Goal: Task Accomplishment & Management: Complete application form

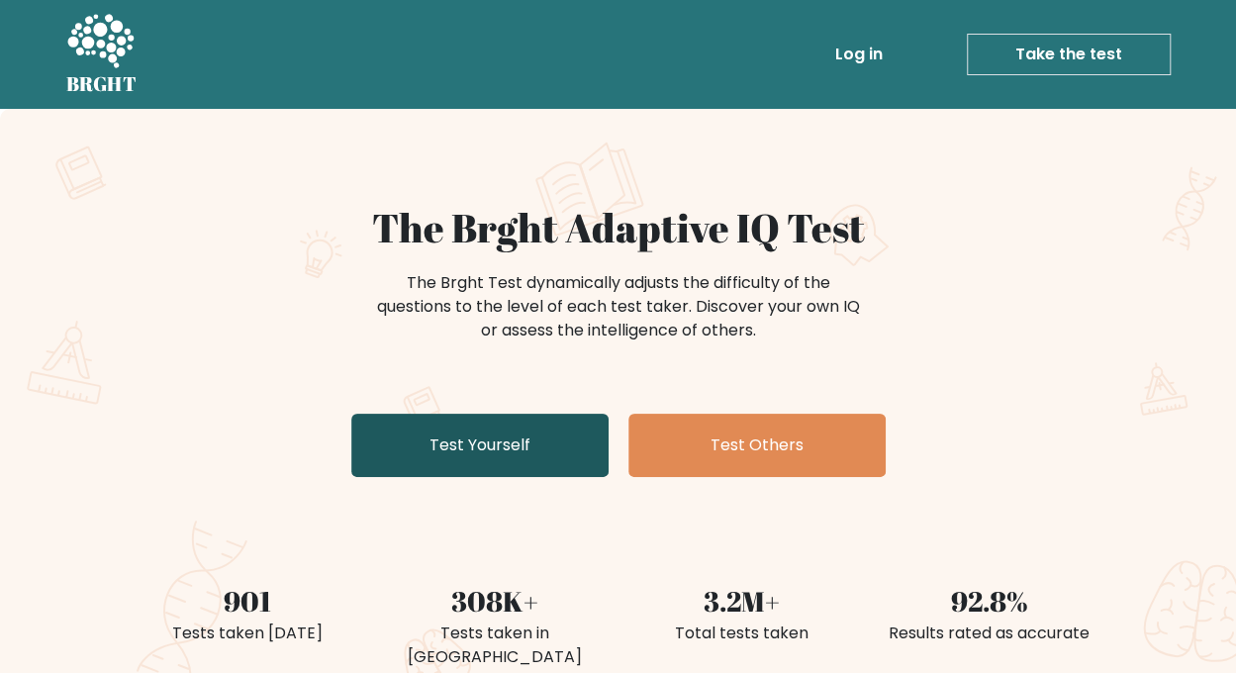
click at [428, 445] on link "Test Yourself" at bounding box center [479, 445] width 257 height 63
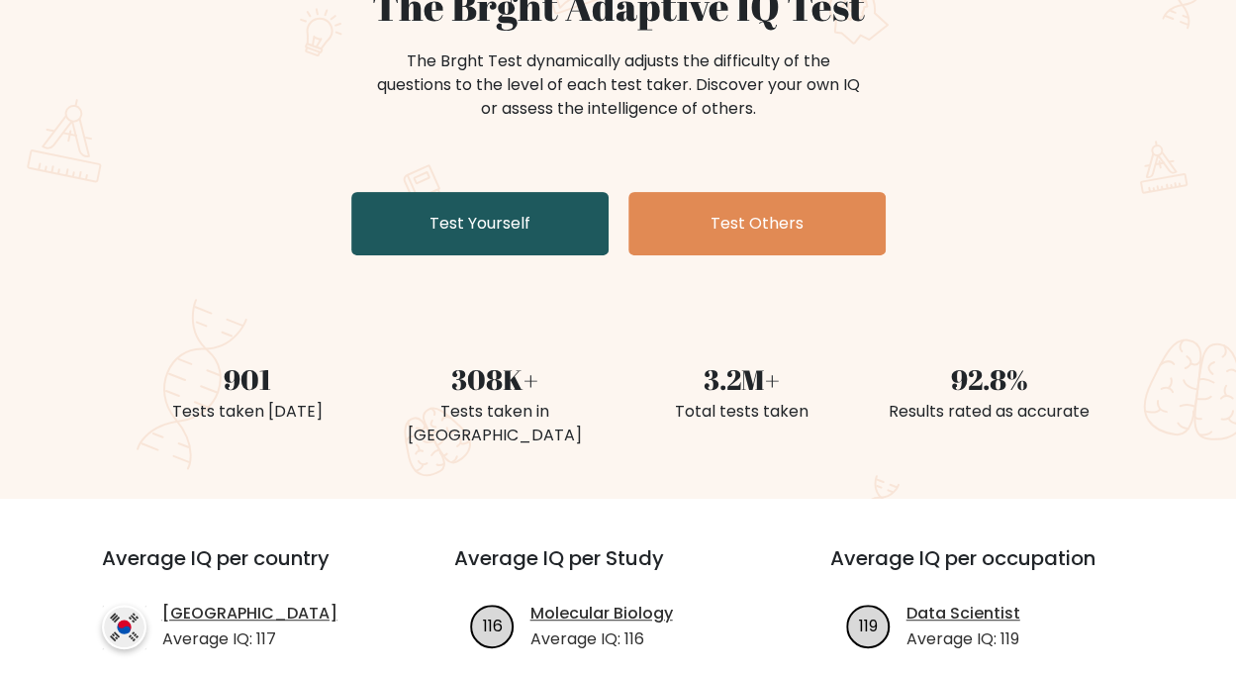
scroll to position [223, 0]
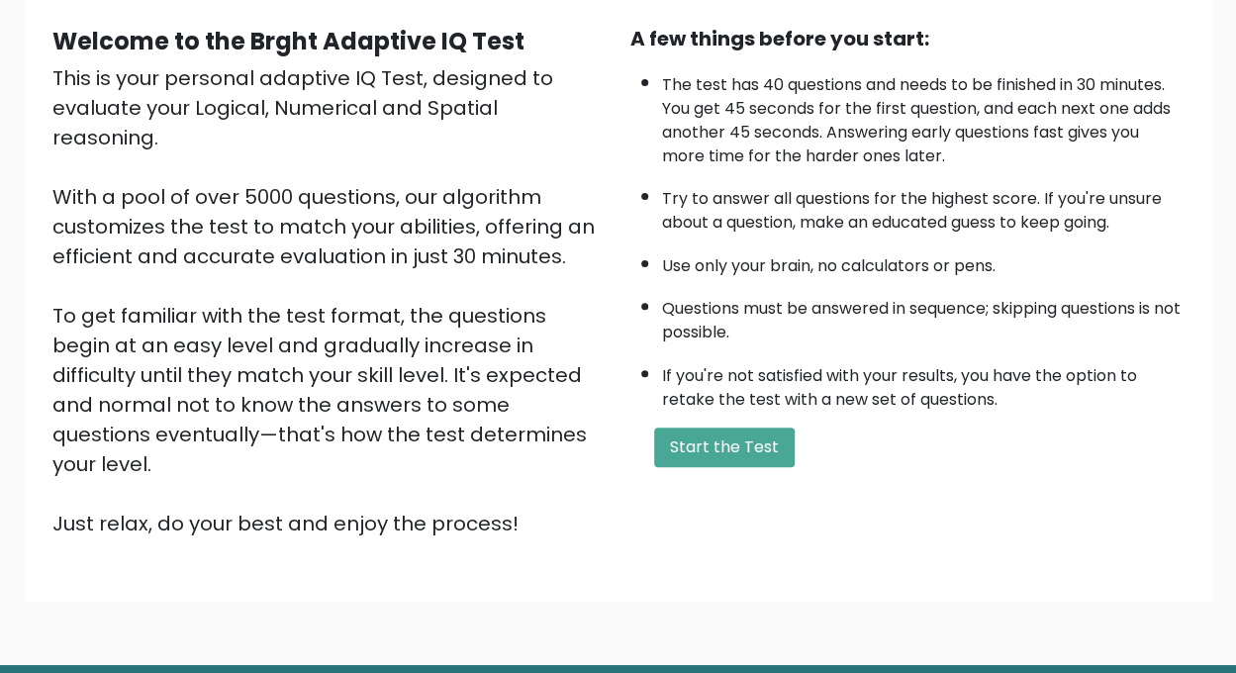
scroll to position [234, 0]
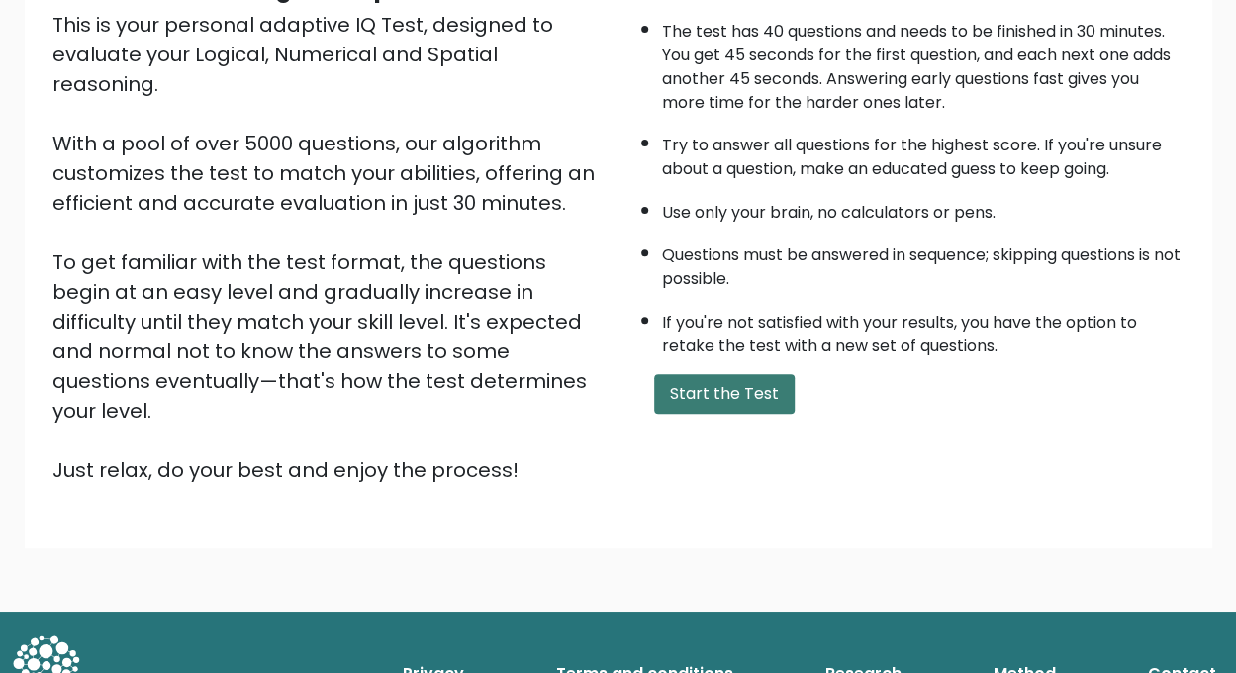
click at [734, 397] on button "Start the Test" at bounding box center [724, 394] width 141 height 40
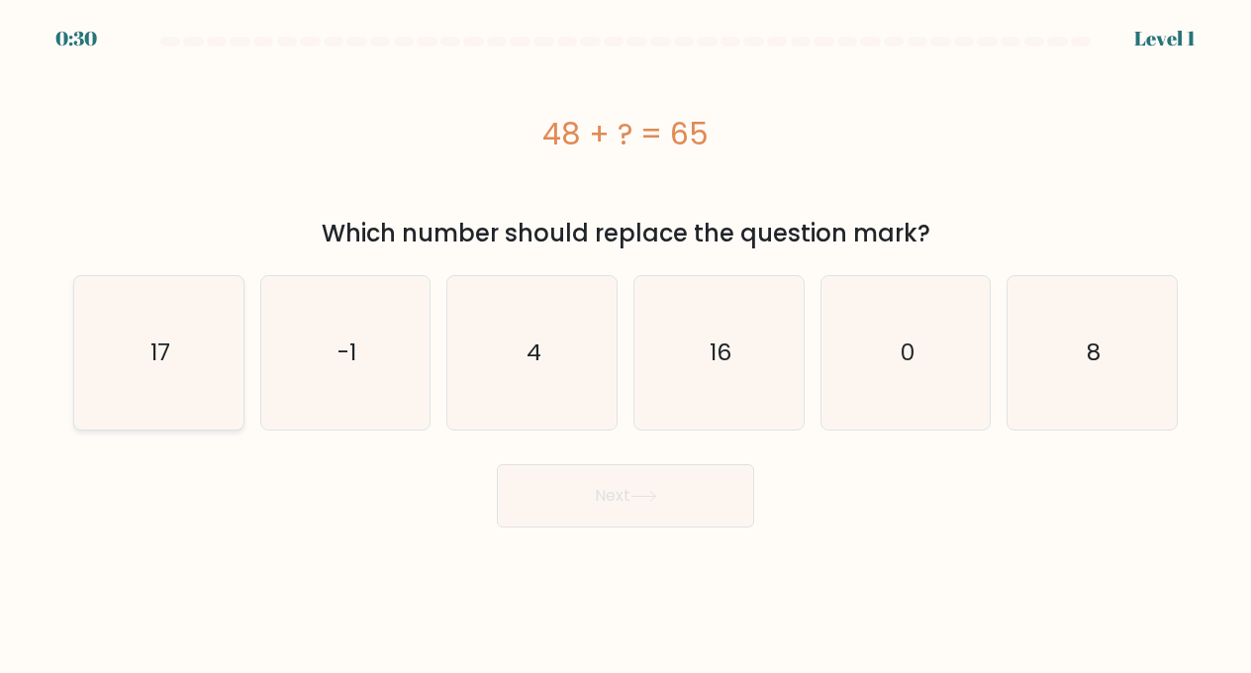
click at [141, 351] on icon "17" at bounding box center [158, 352] width 153 height 153
click at [626, 341] on input "a. 17" at bounding box center [626, 339] width 1 height 5
radio input "true"
click at [682, 479] on button "Next" at bounding box center [625, 495] width 257 height 63
click at [693, 521] on button "Next" at bounding box center [625, 495] width 257 height 63
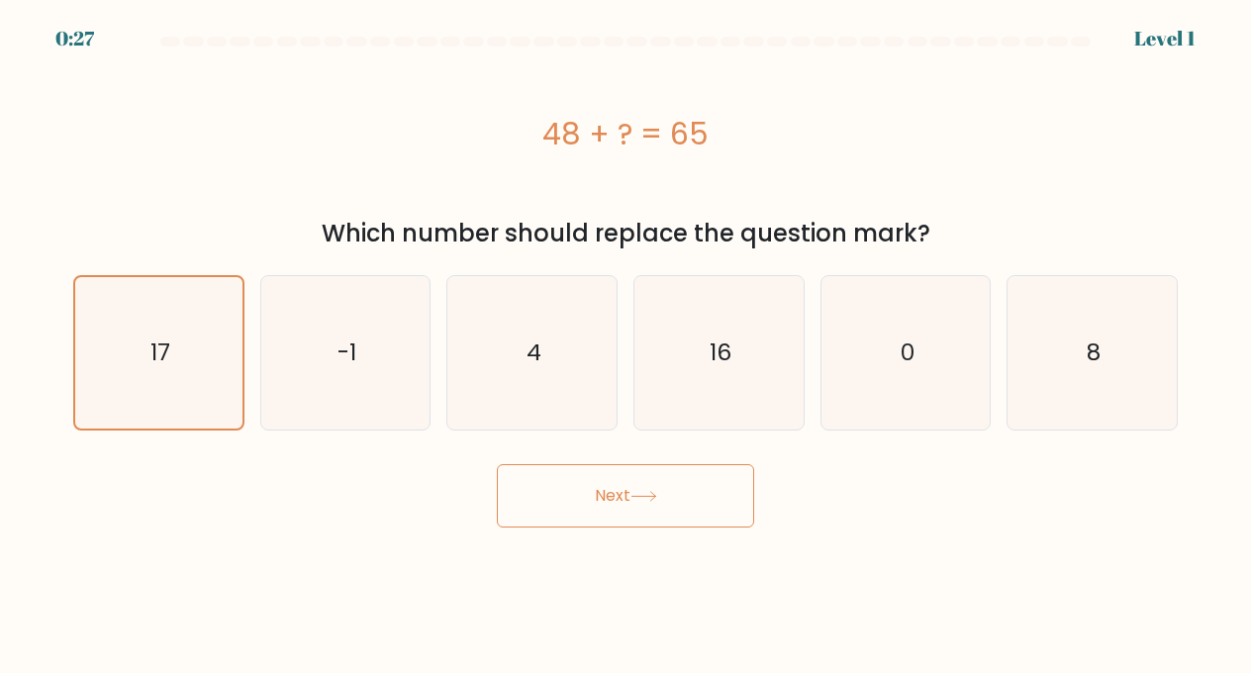
click at [669, 504] on button "Next" at bounding box center [625, 495] width 257 height 63
click at [667, 488] on button "Next" at bounding box center [625, 495] width 257 height 63
click at [629, 513] on button "Next" at bounding box center [625, 495] width 257 height 63
click at [673, 503] on button "Next" at bounding box center [625, 495] width 257 height 63
drag, startPoint x: 588, startPoint y: 527, endPoint x: 588, endPoint y: 501, distance: 25.7
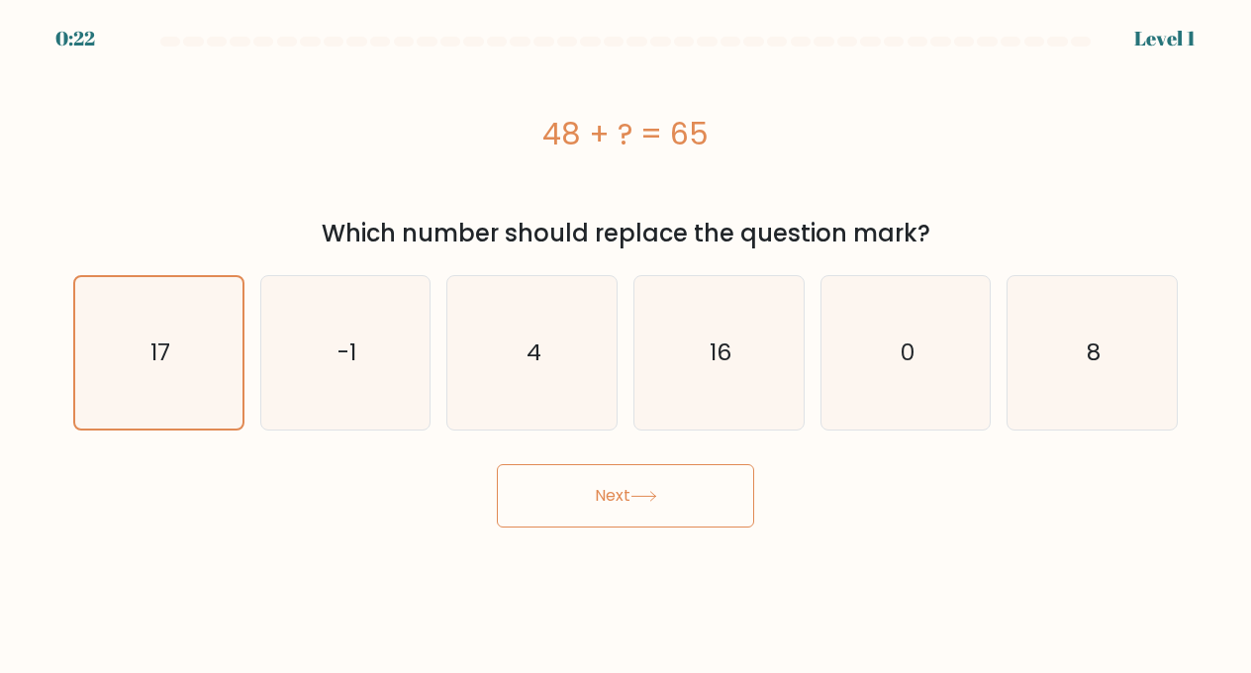
click at [588, 501] on body "0:22 Level 1 a." at bounding box center [625, 336] width 1251 height 673
click at [588, 501] on button "Next" at bounding box center [625, 495] width 257 height 63
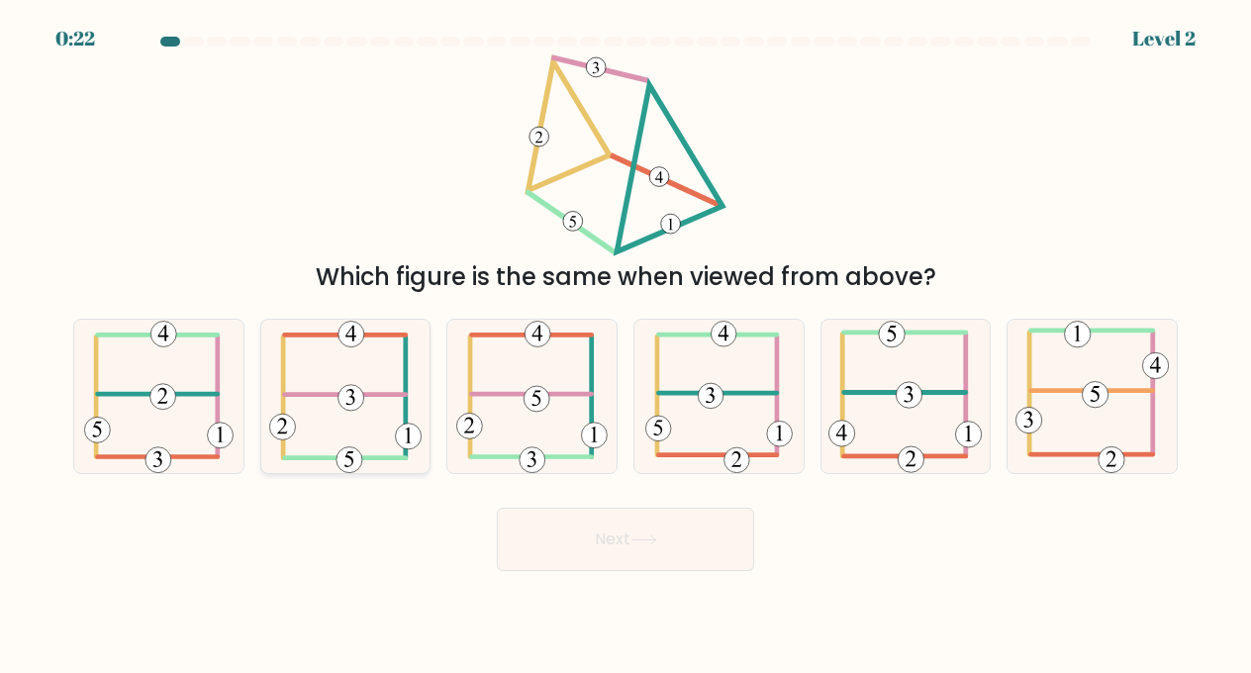
click at [310, 374] on icon at bounding box center [345, 396] width 152 height 153
click at [626, 341] on input "b." at bounding box center [626, 339] width 1 height 5
radio input "true"
click at [572, 519] on button "Next" at bounding box center [625, 539] width 257 height 63
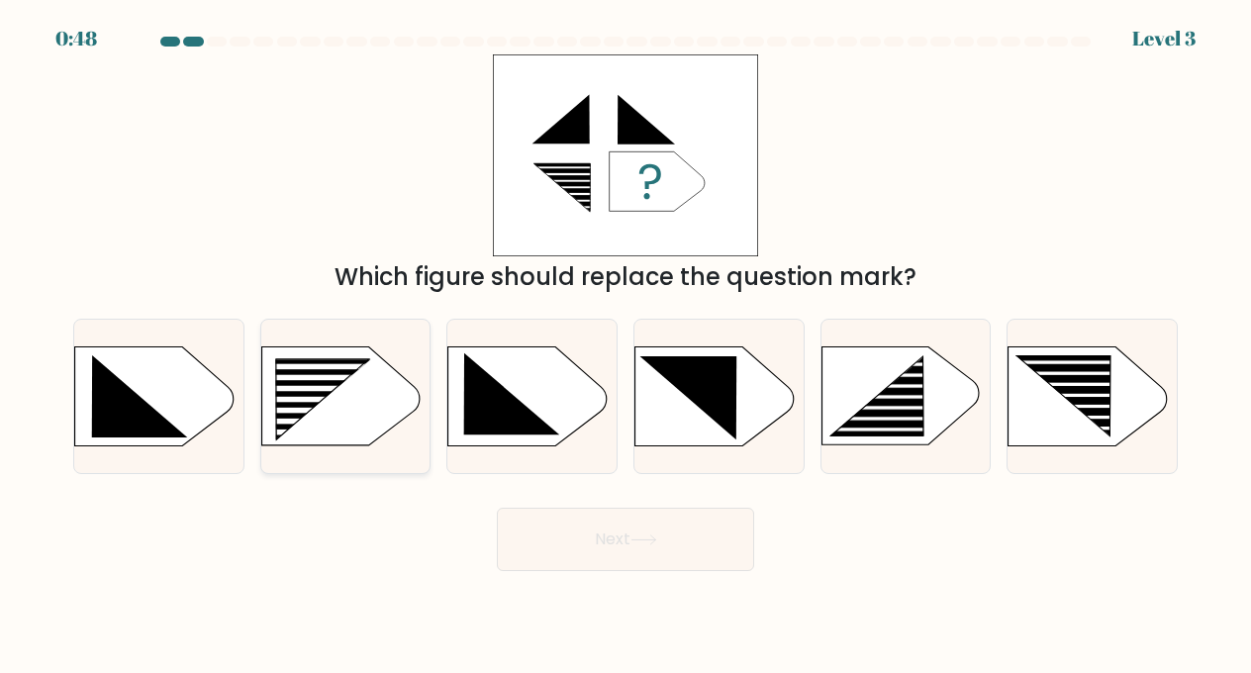
click at [303, 408] on icon at bounding box center [322, 399] width 95 height 80
click at [626, 341] on input "b." at bounding box center [626, 339] width 1 height 5
radio input "true"
click at [679, 512] on button "Next" at bounding box center [625, 539] width 257 height 63
click at [657, 566] on button "Next" at bounding box center [625, 539] width 257 height 63
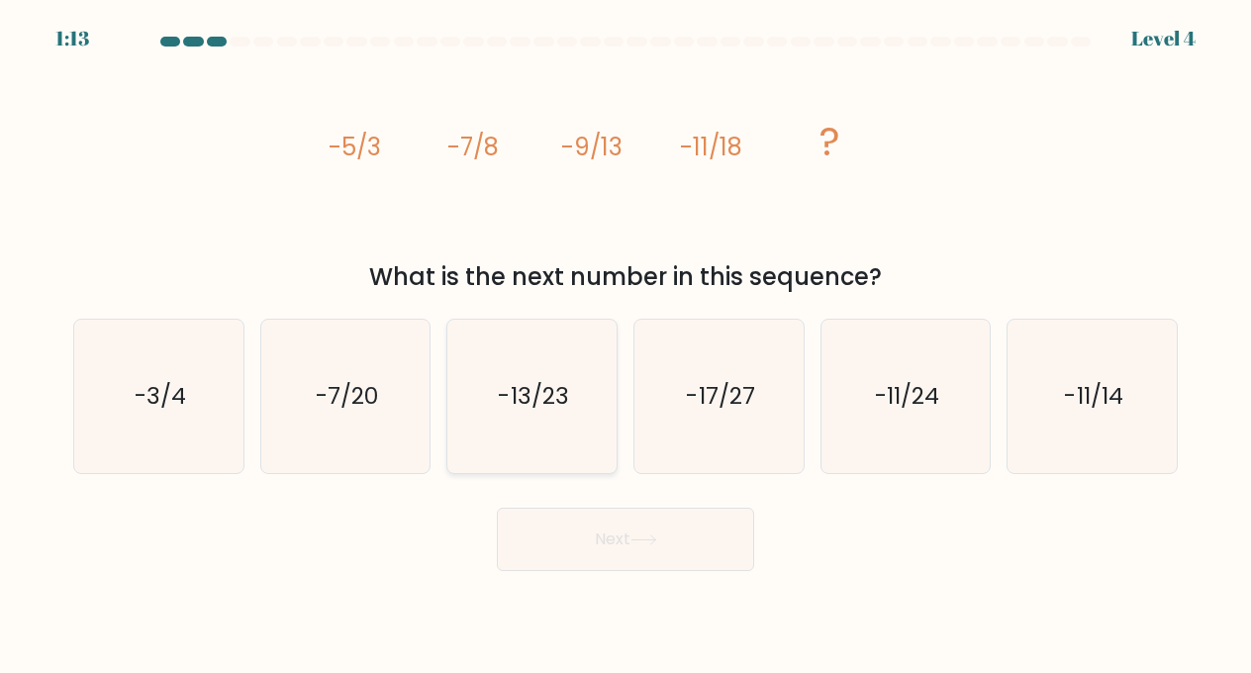
click at [530, 418] on icon "-13/23" at bounding box center [531, 396] width 153 height 153
click at [626, 341] on input "c. -13/23" at bounding box center [626, 339] width 1 height 5
radio input "true"
click at [657, 530] on button "Next" at bounding box center [625, 539] width 257 height 63
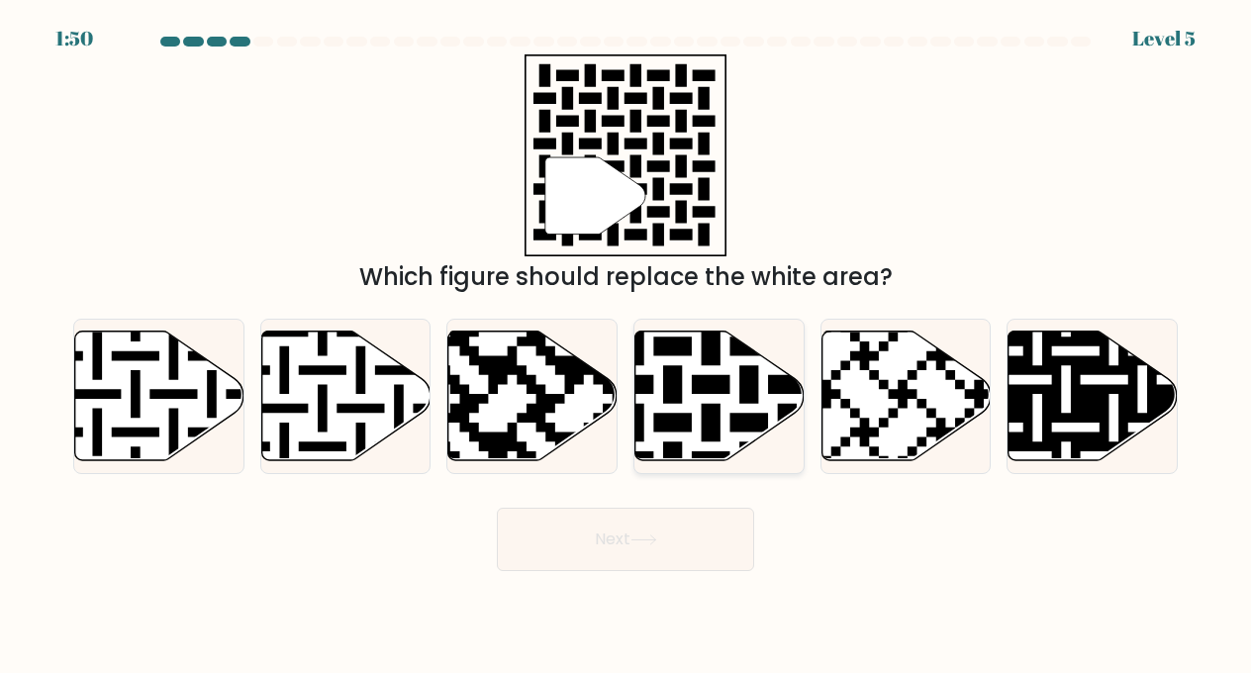
click at [738, 412] on icon at bounding box center [719, 397] width 169 height 130
click at [627, 341] on input "d." at bounding box center [626, 339] width 1 height 5
radio input "true"
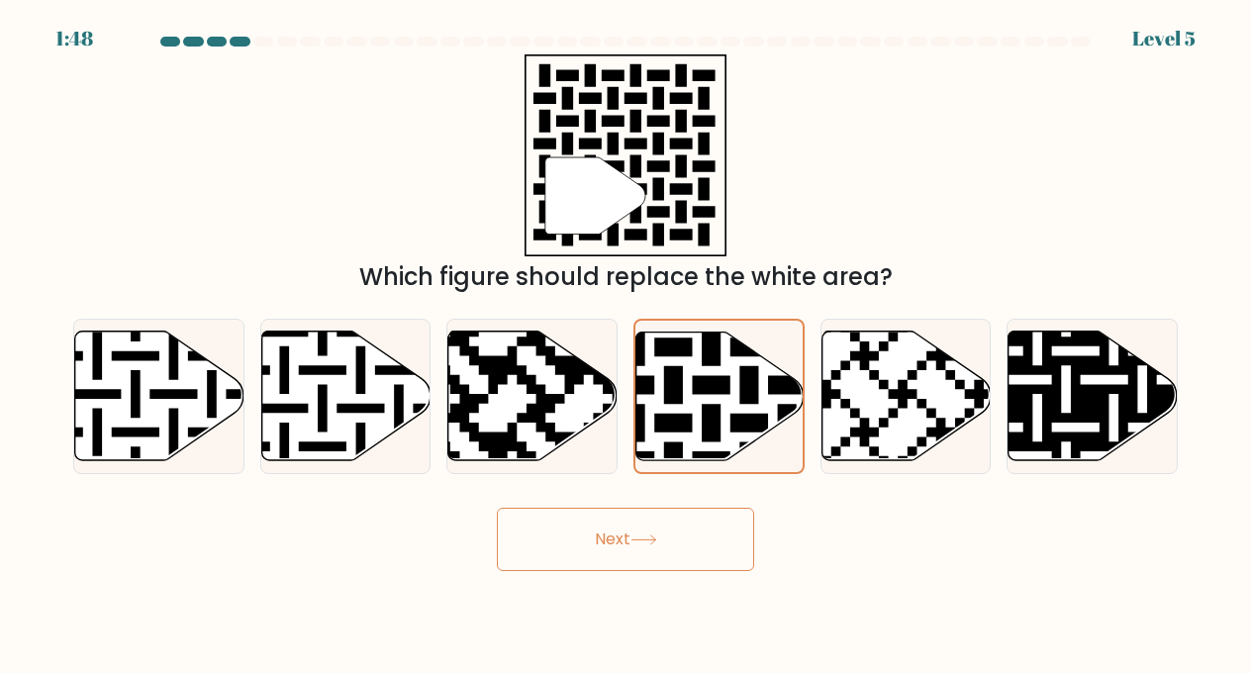
click at [717, 540] on button "Next" at bounding box center [625, 539] width 257 height 63
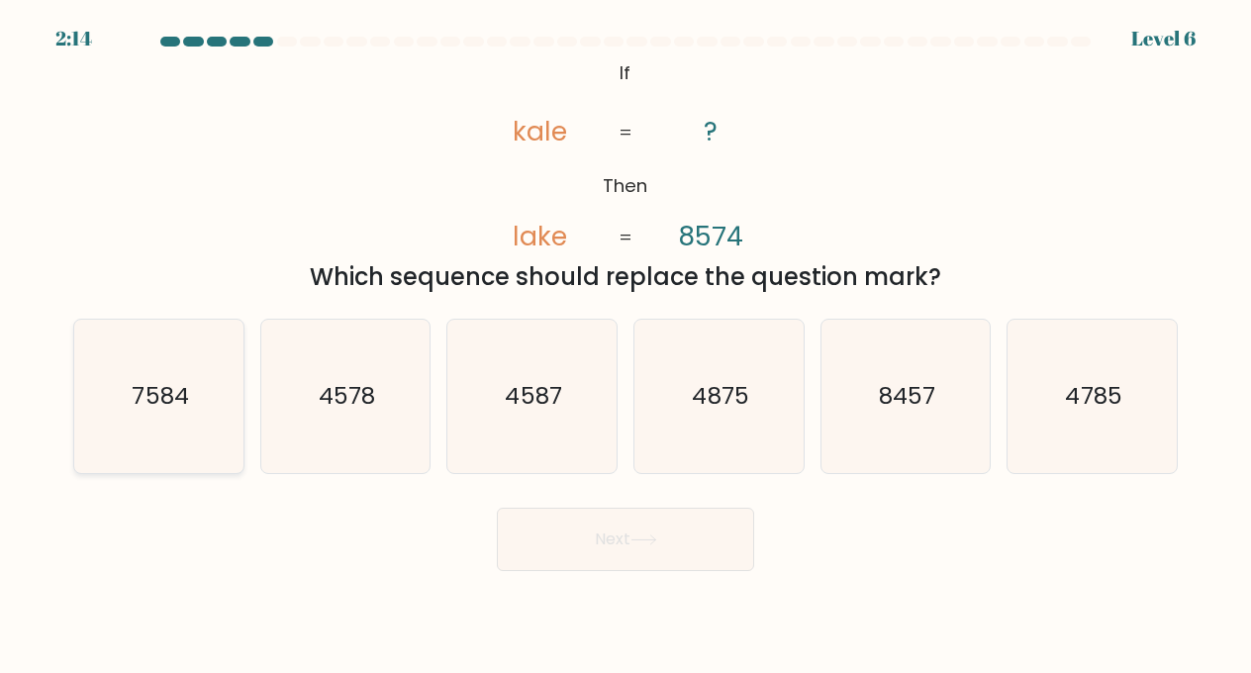
click at [148, 391] on text "7584" at bounding box center [160, 396] width 56 height 32
click at [626, 341] on input "a. 7584" at bounding box center [626, 339] width 1 height 5
radio input "true"
click at [690, 547] on button "Next" at bounding box center [625, 539] width 257 height 63
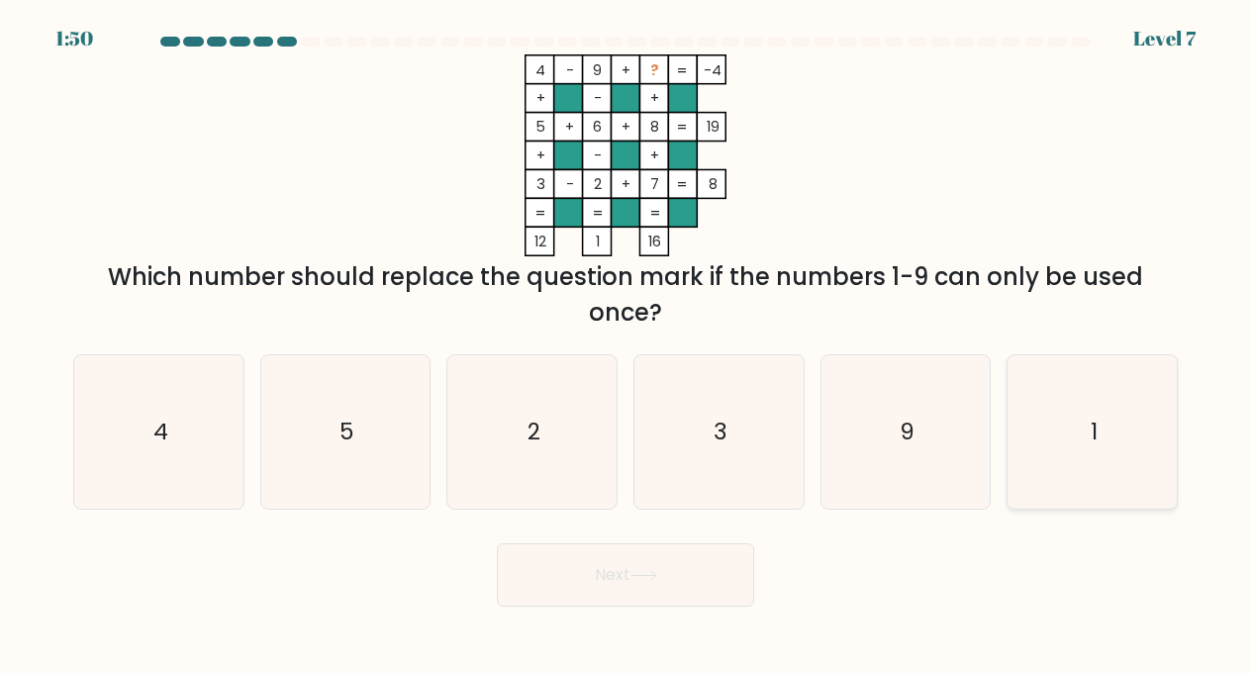
click at [1107, 428] on icon "1" at bounding box center [1091, 431] width 153 height 153
click at [627, 341] on input "f. 1" at bounding box center [626, 339] width 1 height 5
radio input "true"
click at [724, 571] on button "Next" at bounding box center [625, 574] width 257 height 63
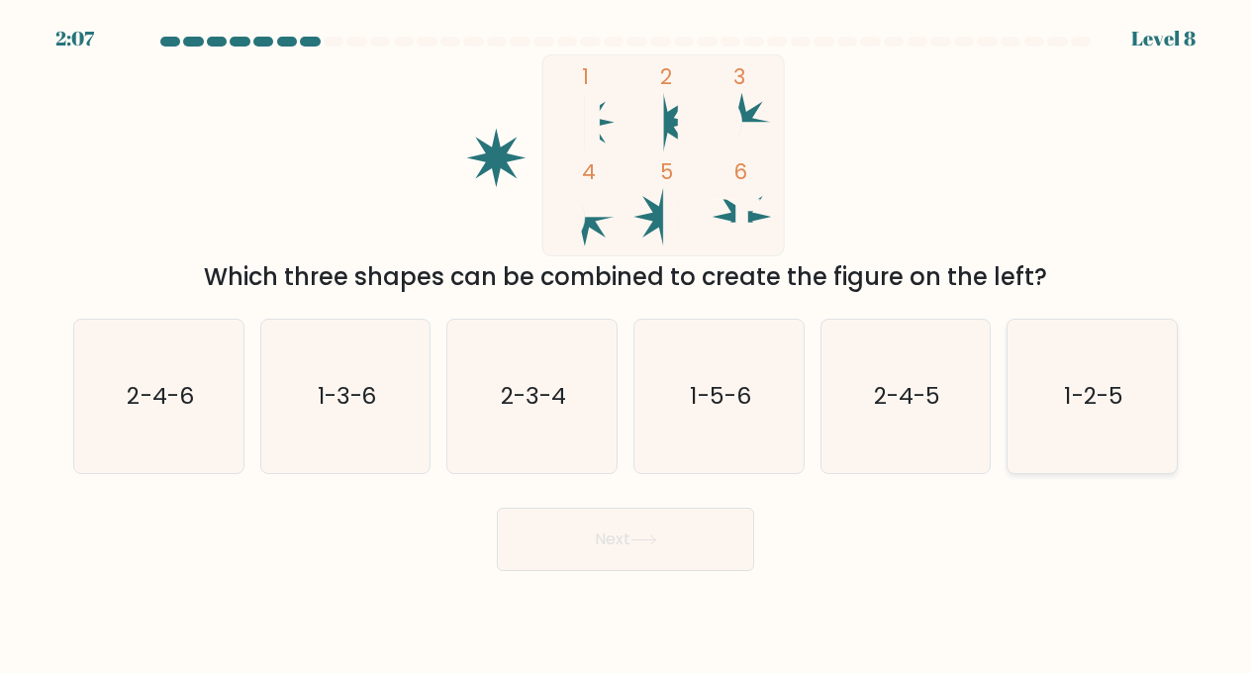
click at [1078, 389] on text "1-2-5" at bounding box center [1094, 396] width 58 height 32
click at [627, 341] on input "f. 1-2-5" at bounding box center [626, 339] width 1 height 5
radio input "true"
click at [707, 542] on button "Next" at bounding box center [625, 539] width 257 height 63
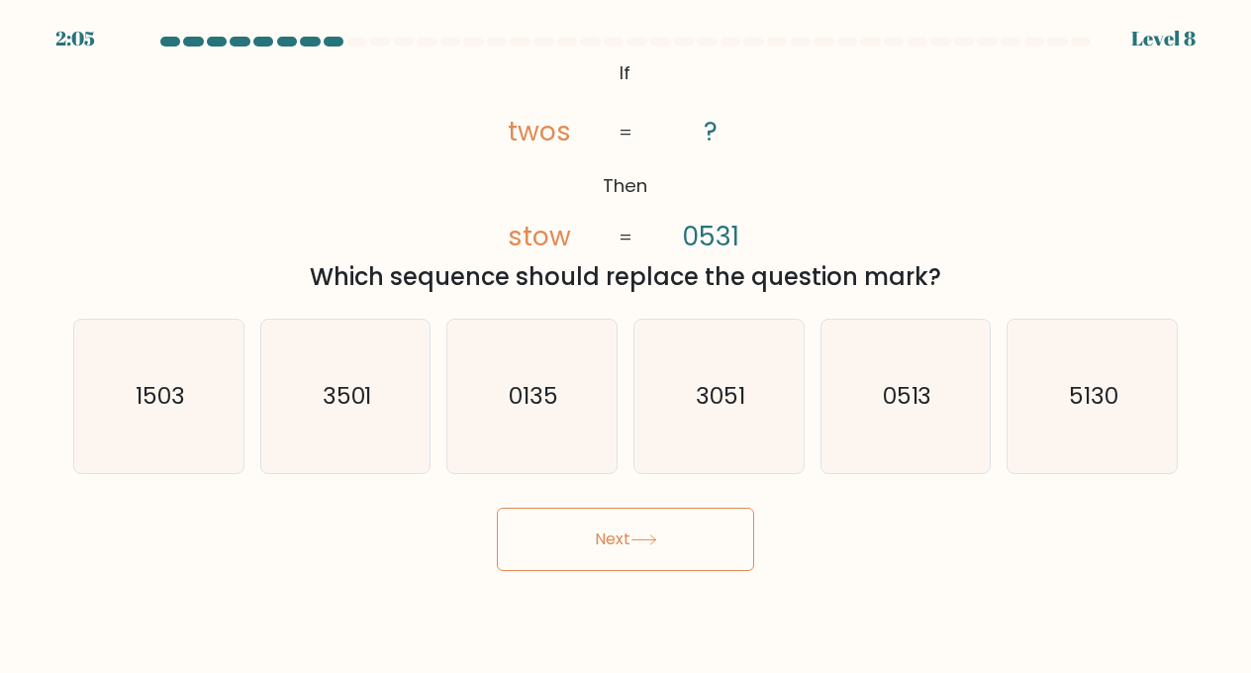
click at [633, 536] on button "Next" at bounding box center [625, 539] width 257 height 63
click at [956, 154] on div "@import url('https://fonts.googleapis.com/css?family=Abril+Fatface:400,100,100i…" at bounding box center [625, 174] width 1128 height 241
click at [1105, 378] on icon "5130" at bounding box center [1091, 396] width 153 height 153
click at [627, 341] on input "f. 5130" at bounding box center [626, 339] width 1 height 5
radio input "true"
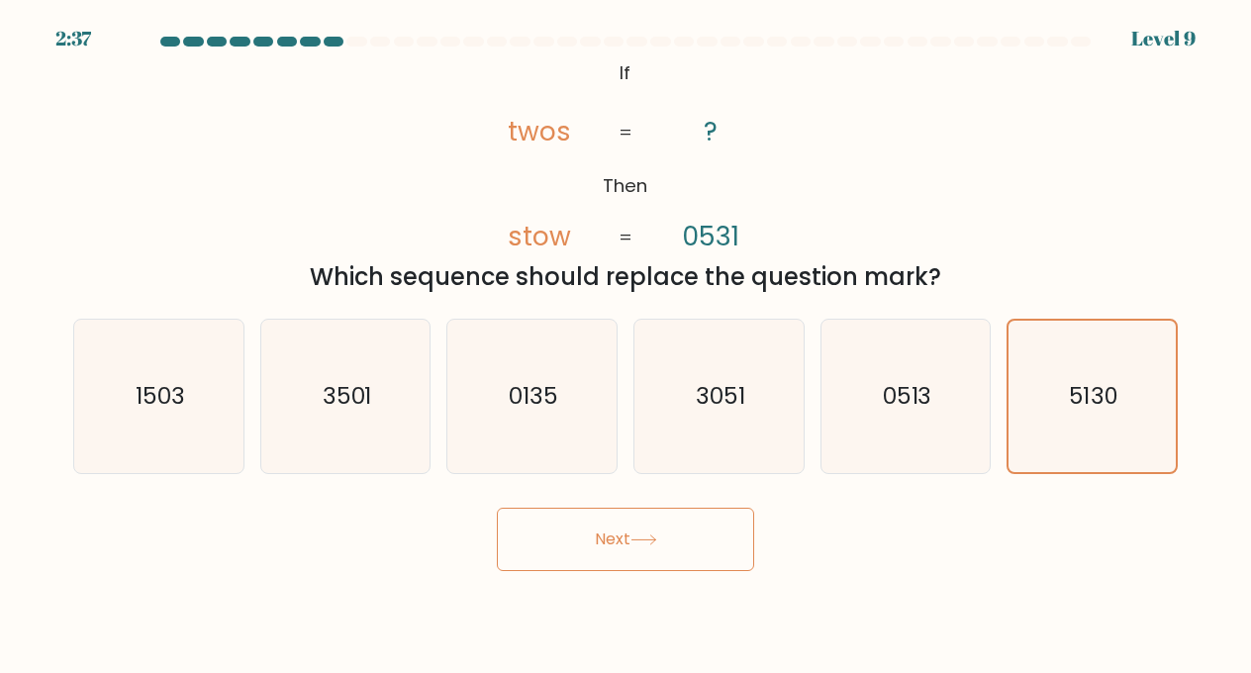
click at [737, 528] on button "Next" at bounding box center [625, 539] width 257 height 63
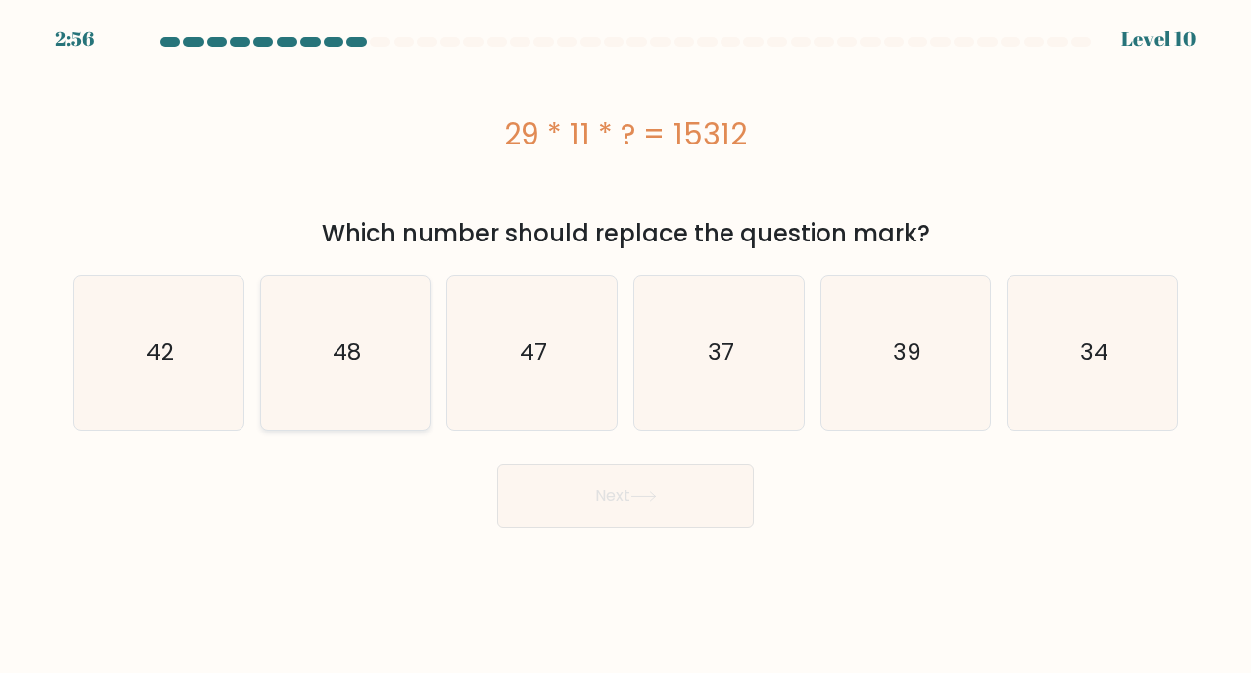
click at [382, 364] on icon "48" at bounding box center [345, 352] width 153 height 153
click at [626, 341] on input "b. 48" at bounding box center [626, 339] width 1 height 5
radio input "true"
click at [653, 513] on button "Next" at bounding box center [625, 495] width 257 height 63
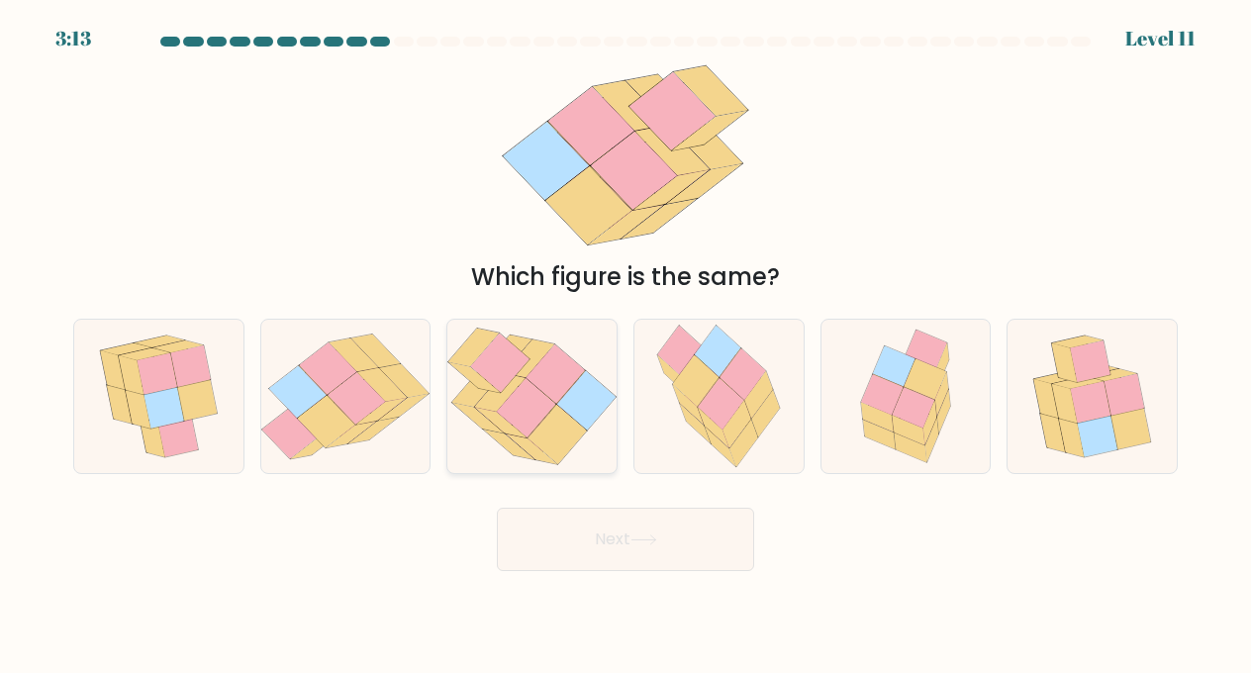
click at [560, 378] on icon at bounding box center [556, 373] width 58 height 59
click at [626, 341] on input "c." at bounding box center [626, 339] width 1 height 5
radio input "true"
click at [631, 559] on button "Next" at bounding box center [625, 539] width 257 height 63
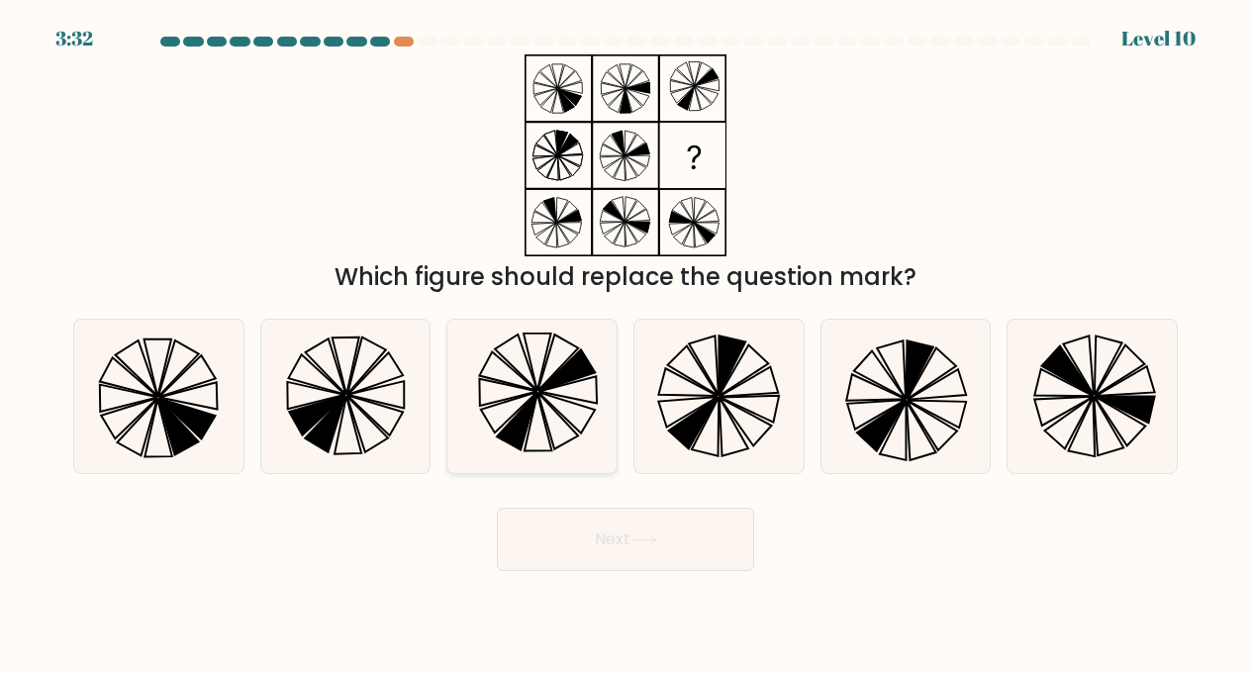
click at [561, 398] on icon at bounding box center [566, 412] width 56 height 41
click at [626, 341] on input "c." at bounding box center [626, 339] width 1 height 5
radio input "true"
click at [707, 433] on icon at bounding box center [718, 396] width 153 height 153
click at [627, 341] on input "d." at bounding box center [626, 339] width 1 height 5
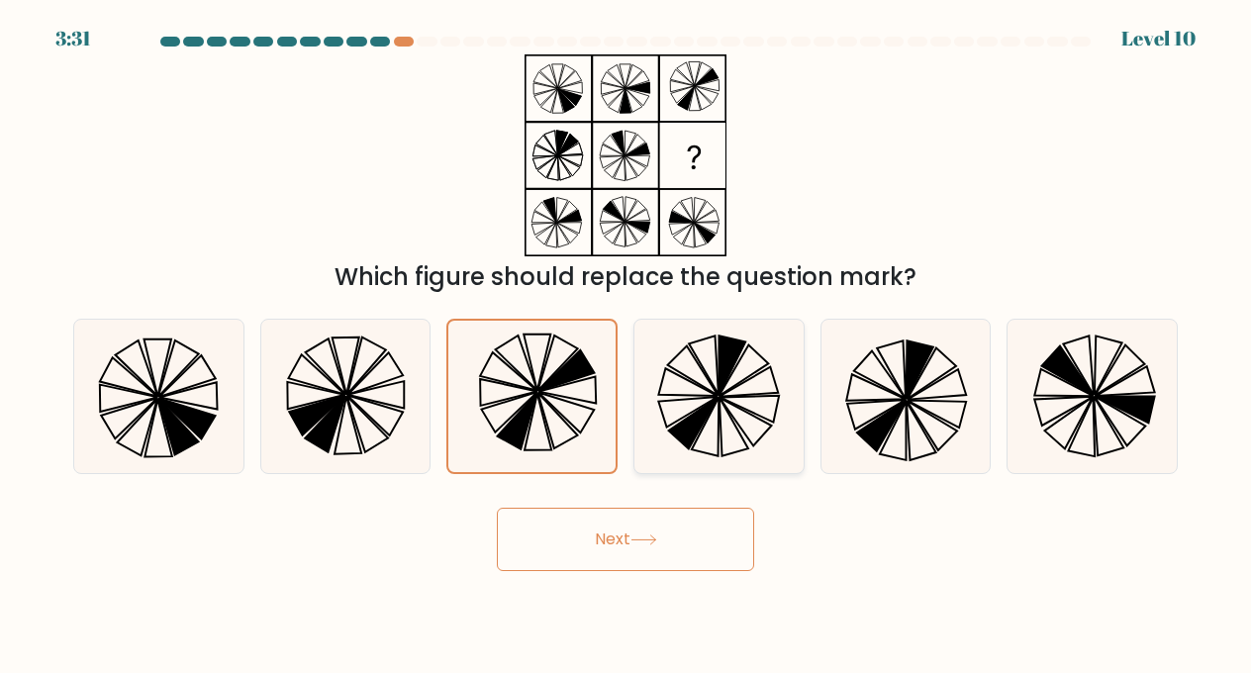
radio input "true"
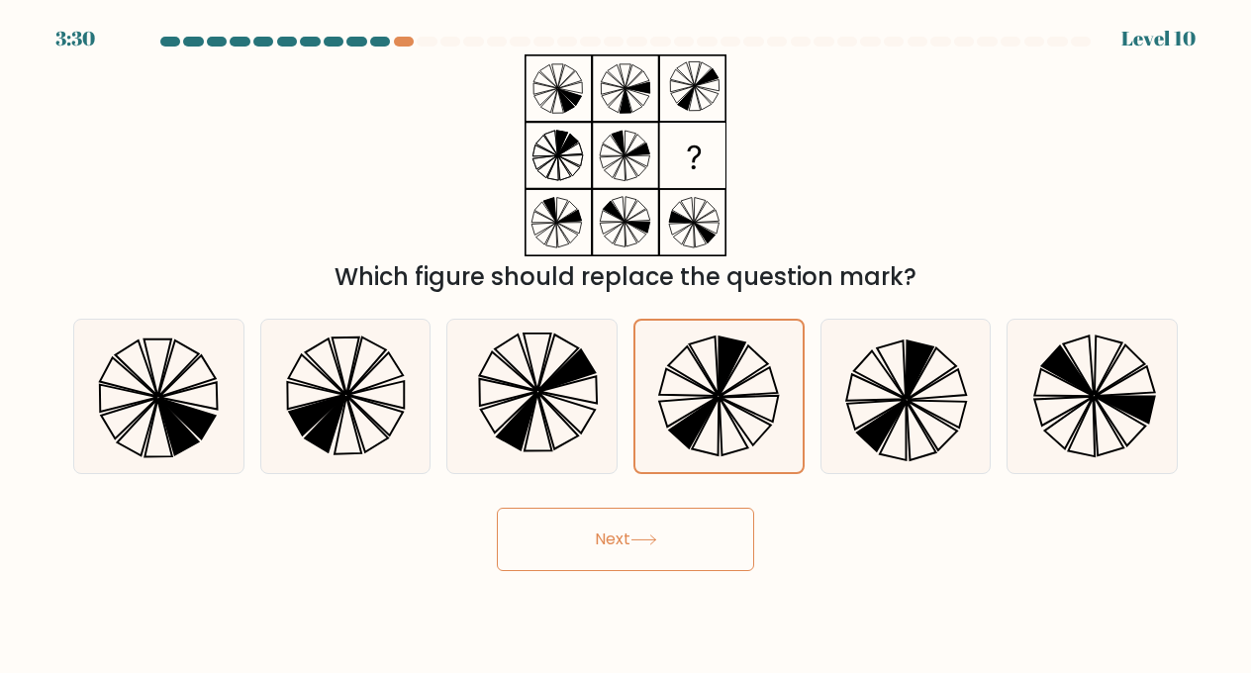
click at [723, 536] on button "Next" at bounding box center [625, 539] width 257 height 63
click at [654, 548] on button "Next" at bounding box center [625, 539] width 257 height 63
click at [588, 529] on button "Next" at bounding box center [625, 539] width 257 height 63
click at [608, 537] on button "Next" at bounding box center [625, 539] width 257 height 63
click at [612, 543] on button "Next" at bounding box center [625, 539] width 257 height 63
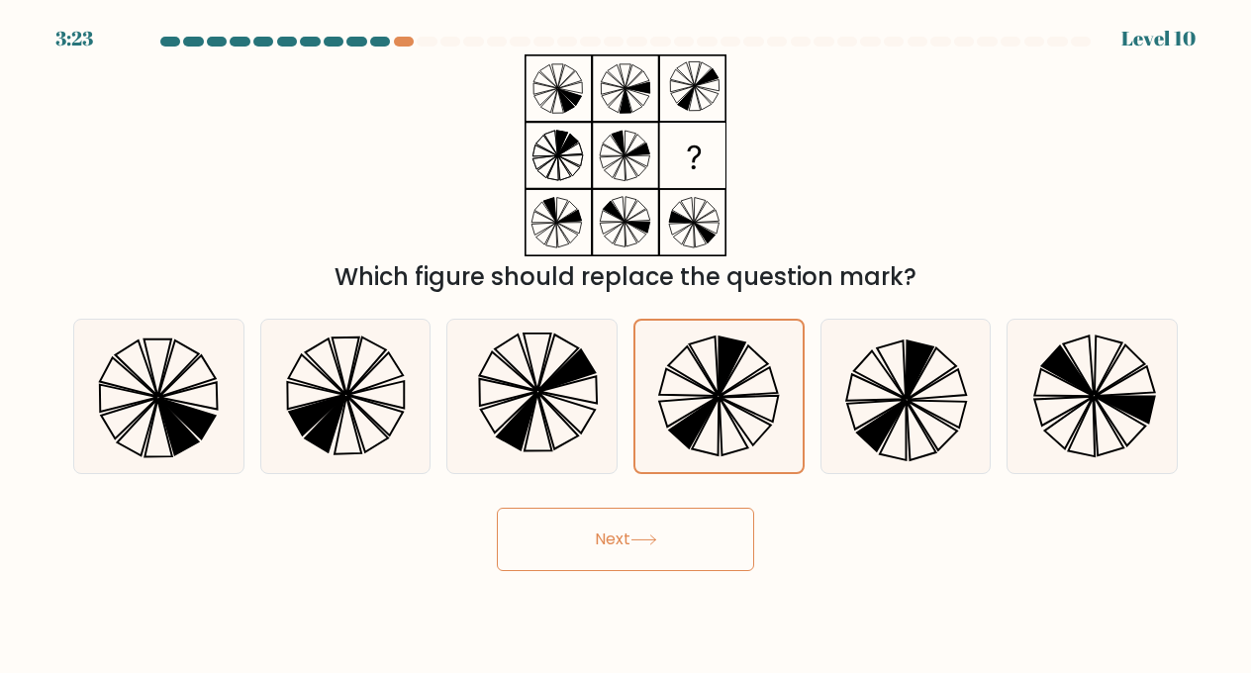
click at [612, 543] on button "Next" at bounding box center [625, 539] width 257 height 63
click at [618, 531] on button "Next" at bounding box center [625, 539] width 257 height 63
click at [627, 537] on button "Next" at bounding box center [625, 539] width 257 height 63
click at [629, 558] on button "Next" at bounding box center [625, 539] width 257 height 63
click at [588, 554] on button "Next" at bounding box center [625, 539] width 257 height 63
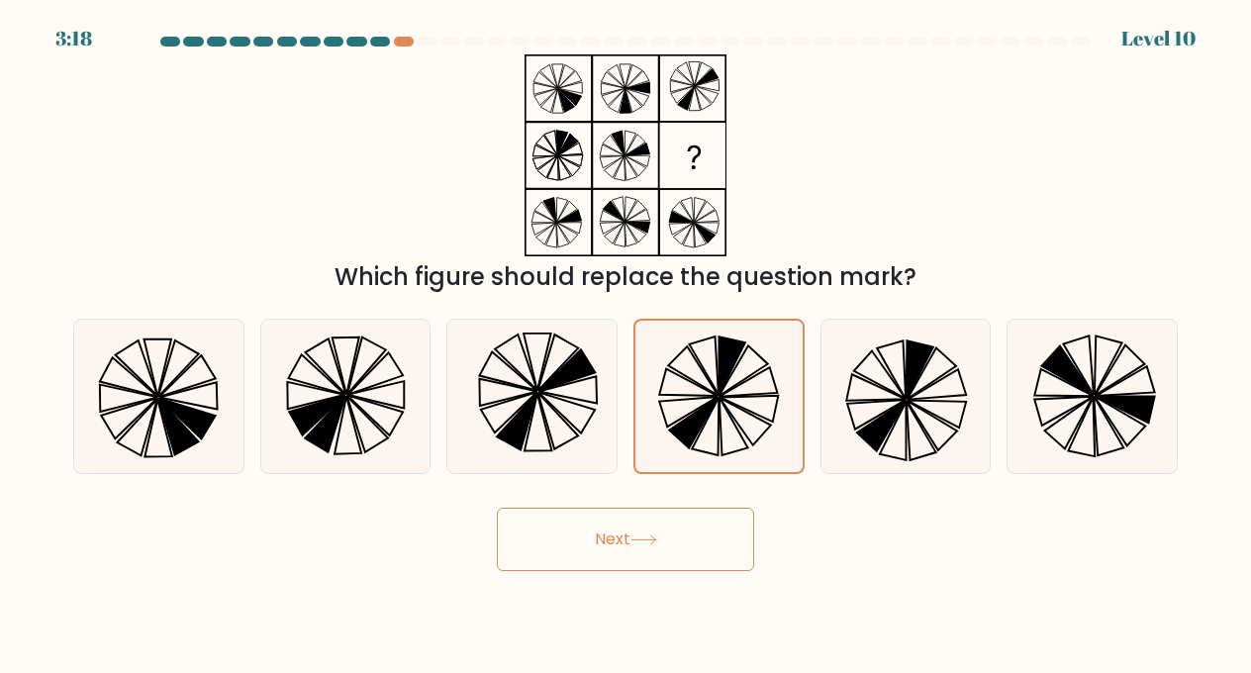
click at [588, 554] on button "Next" at bounding box center [625, 539] width 257 height 63
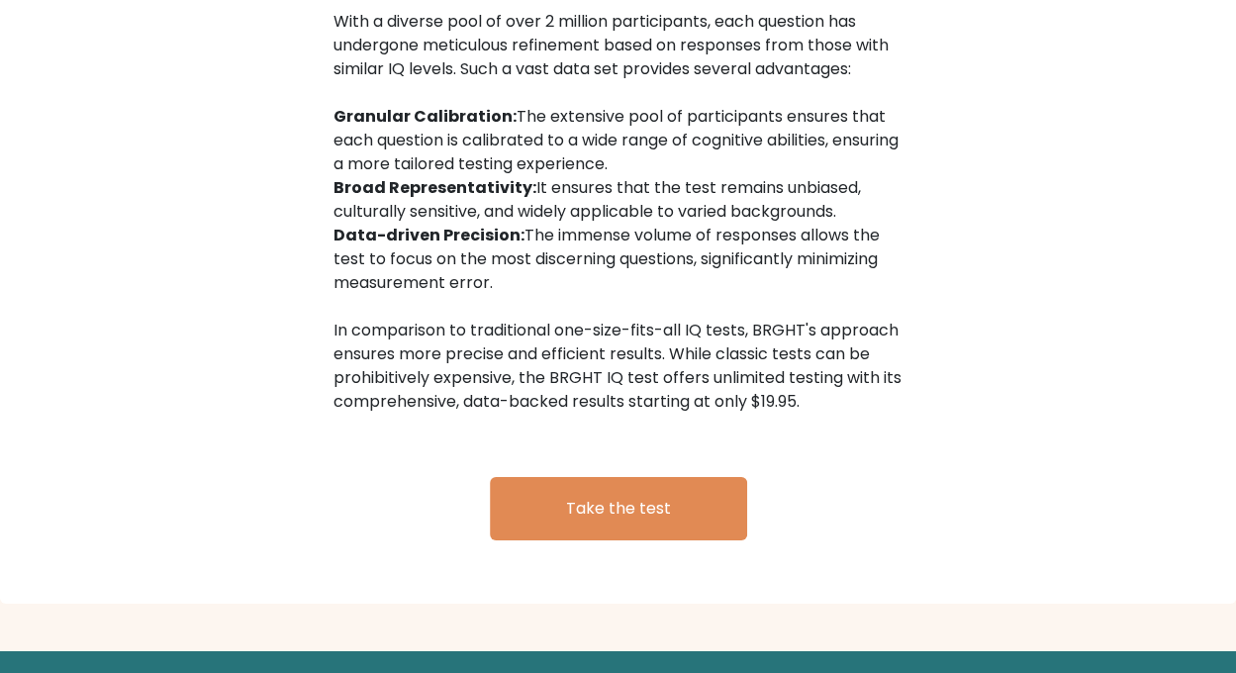
scroll to position [3286, 0]
